Goal: Transaction & Acquisition: Purchase product/service

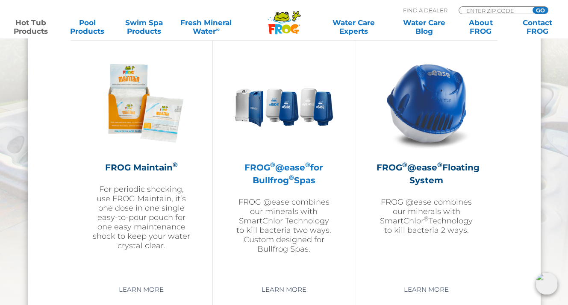
scroll to position [940, 0]
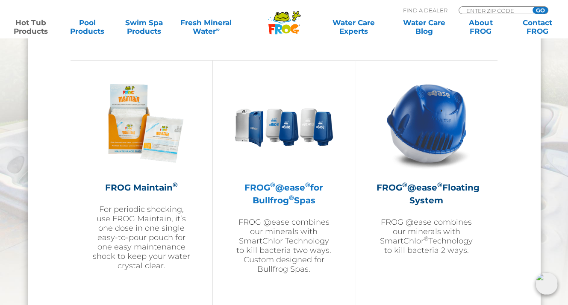
click at [280, 199] on h2 "FROG ® @ease ® for Bullfrog ® Spas" at bounding box center [283, 194] width 99 height 26
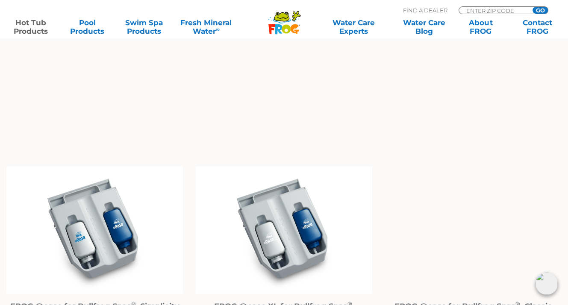
scroll to position [854, 0]
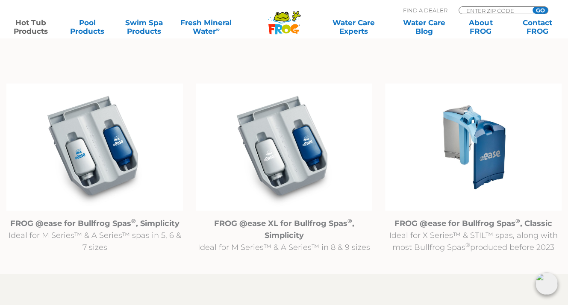
click at [83, 164] on img at bounding box center [94, 146] width 176 height 127
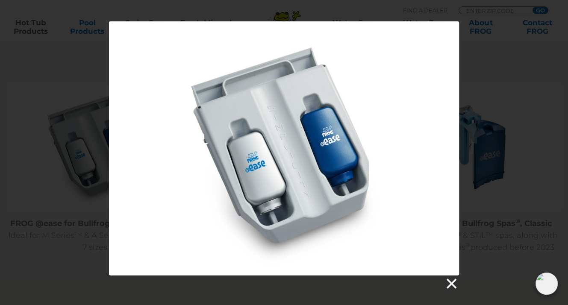
click at [449, 283] on link at bounding box center [450, 283] width 13 height 13
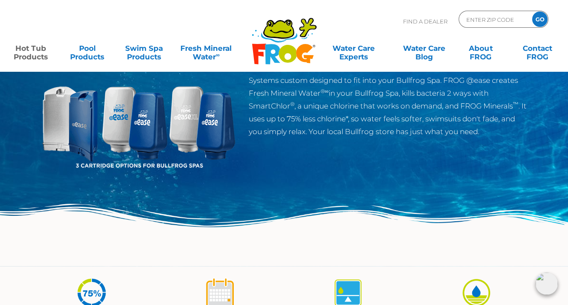
scroll to position [0, 0]
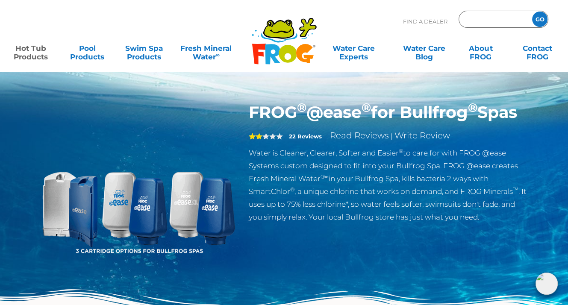
click at [482, 18] on input "Zip Code Form" at bounding box center [494, 19] width 58 height 12
type input "80109"
click at [542, 20] on input "GO" at bounding box center [539, 19] width 15 height 15
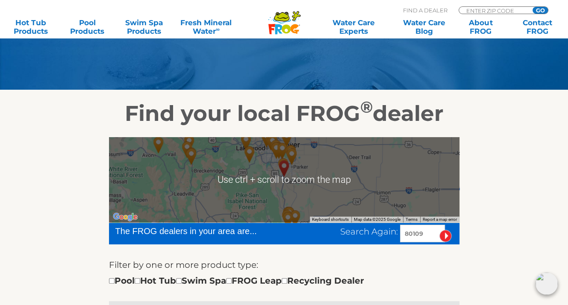
scroll to position [128, 0]
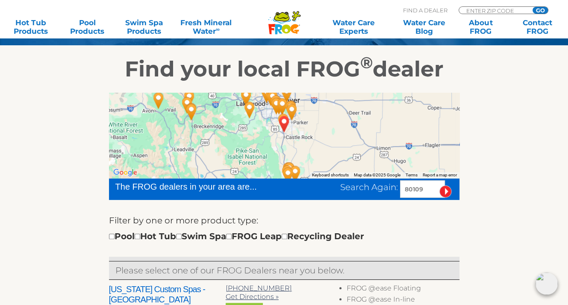
click at [290, 131] on img "CASTLE ROCK, CO 80109" at bounding box center [284, 123] width 20 height 23
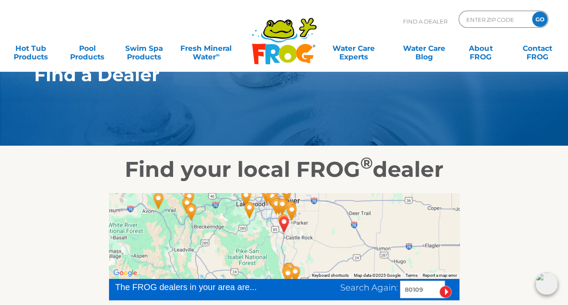
scroll to position [0, 0]
